Goal: Task Accomplishment & Management: Manage account settings

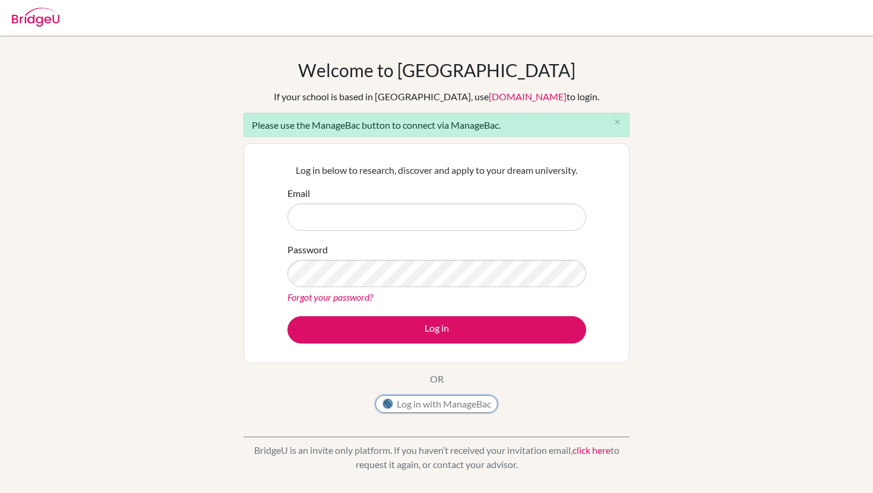
click at [394, 407] on button "Log in with ManageBac" at bounding box center [436, 404] width 122 height 18
click at [315, 208] on input "Email" at bounding box center [436, 217] width 299 height 27
click at [349, 215] on input "noequ@islyon" at bounding box center [436, 217] width 299 height 27
type input "noequ@islyon.org"
click at [346, 294] on link "Forgot your password?" at bounding box center [329, 296] width 85 height 11
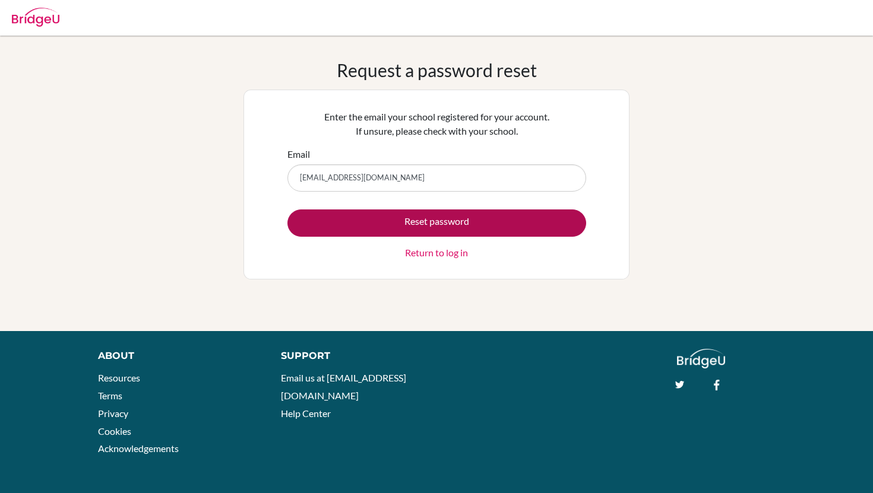
type input "noequ@islyon.org"
click at [371, 215] on button "Reset password" at bounding box center [436, 223] width 299 height 27
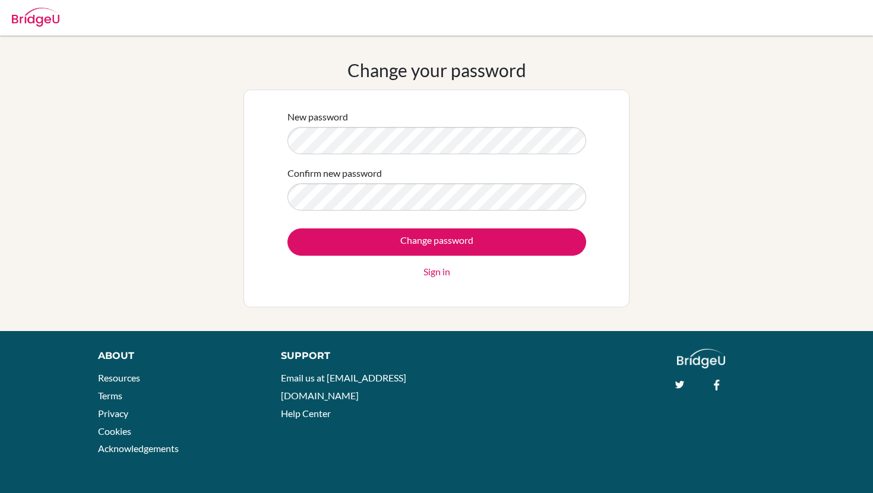
click at [287, 229] on input "Change password" at bounding box center [436, 242] width 299 height 27
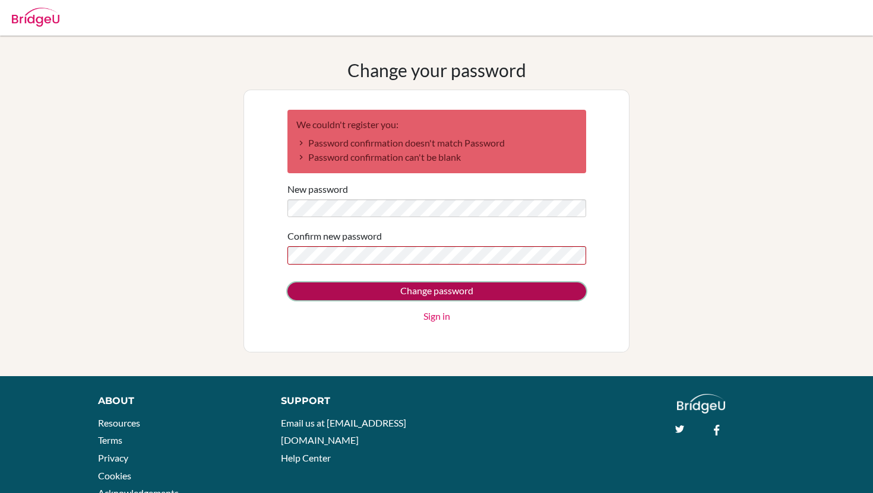
click at [394, 293] on input "Change password" at bounding box center [436, 292] width 299 height 18
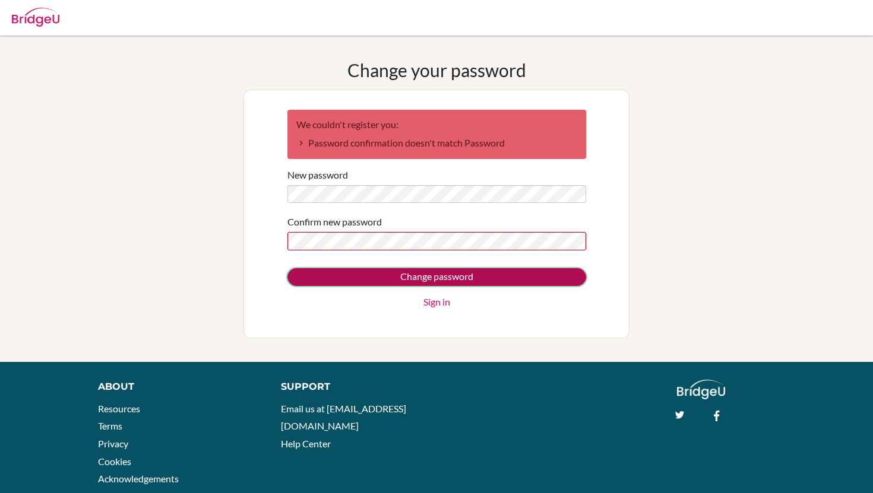
click at [338, 270] on input "Change password" at bounding box center [436, 277] width 299 height 18
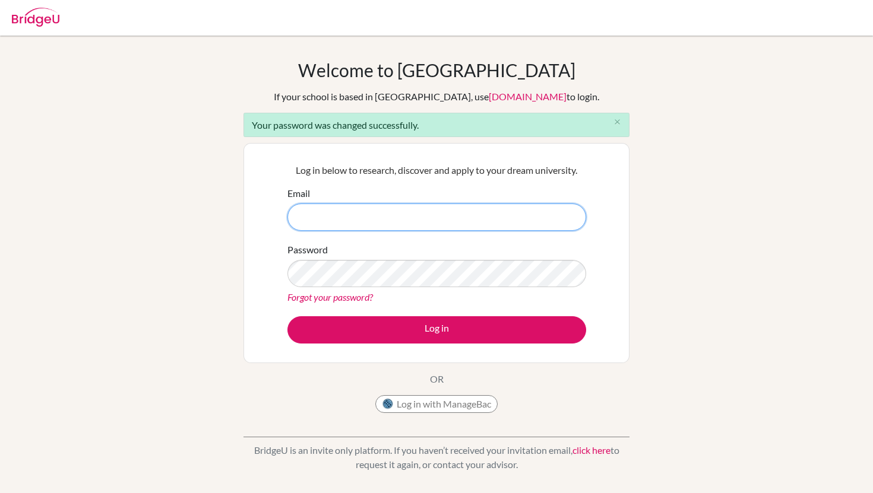
type input "[EMAIL_ADDRESS][DOMAIN_NAME]"
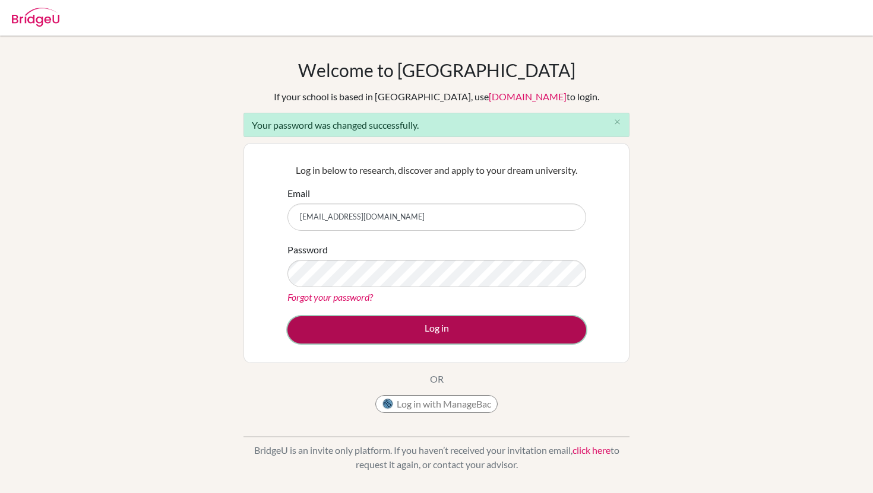
click at [392, 327] on button "Log in" at bounding box center [436, 329] width 299 height 27
